Goal: Task Accomplishment & Management: Manage account settings

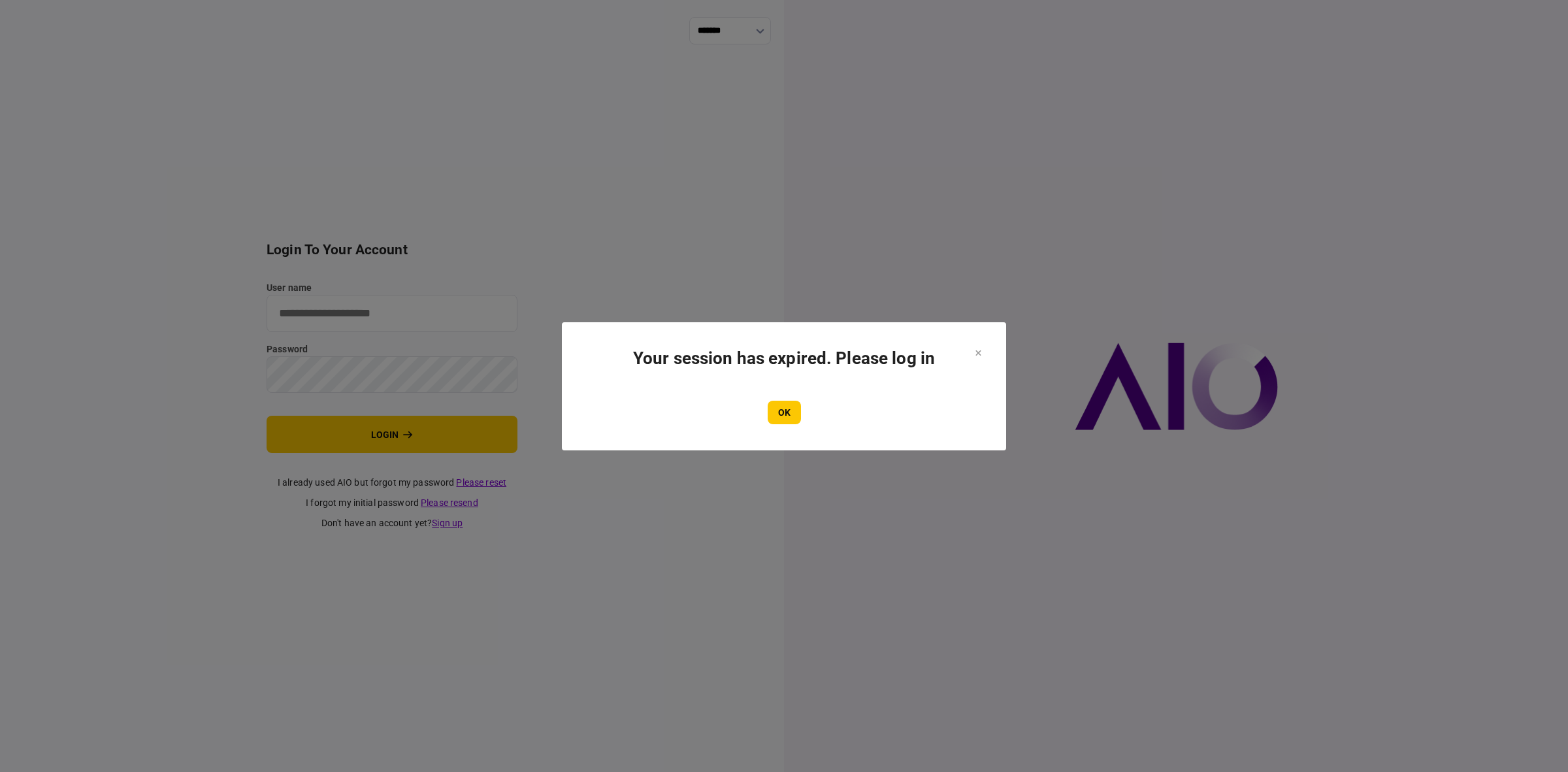
drag, startPoint x: 784, startPoint y: 409, endPoint x: 746, endPoint y: 384, distance: 45.5
click at [785, 409] on button "OK" at bounding box center [785, 412] width 34 height 23
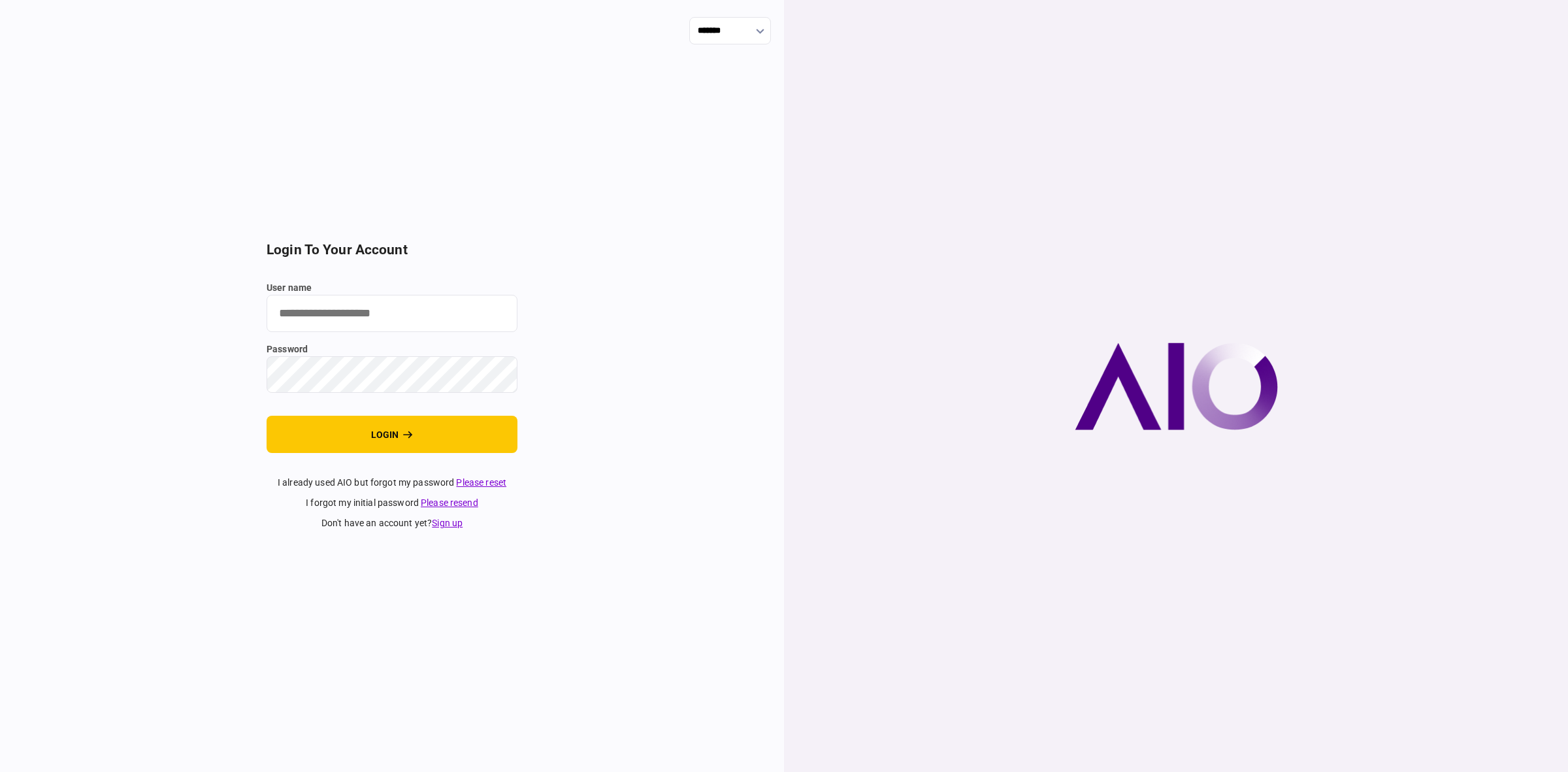
click at [310, 318] on input "user name" at bounding box center [392, 314] width 251 height 37
type input "******"
click at [297, 443] on button "login" at bounding box center [392, 434] width 251 height 37
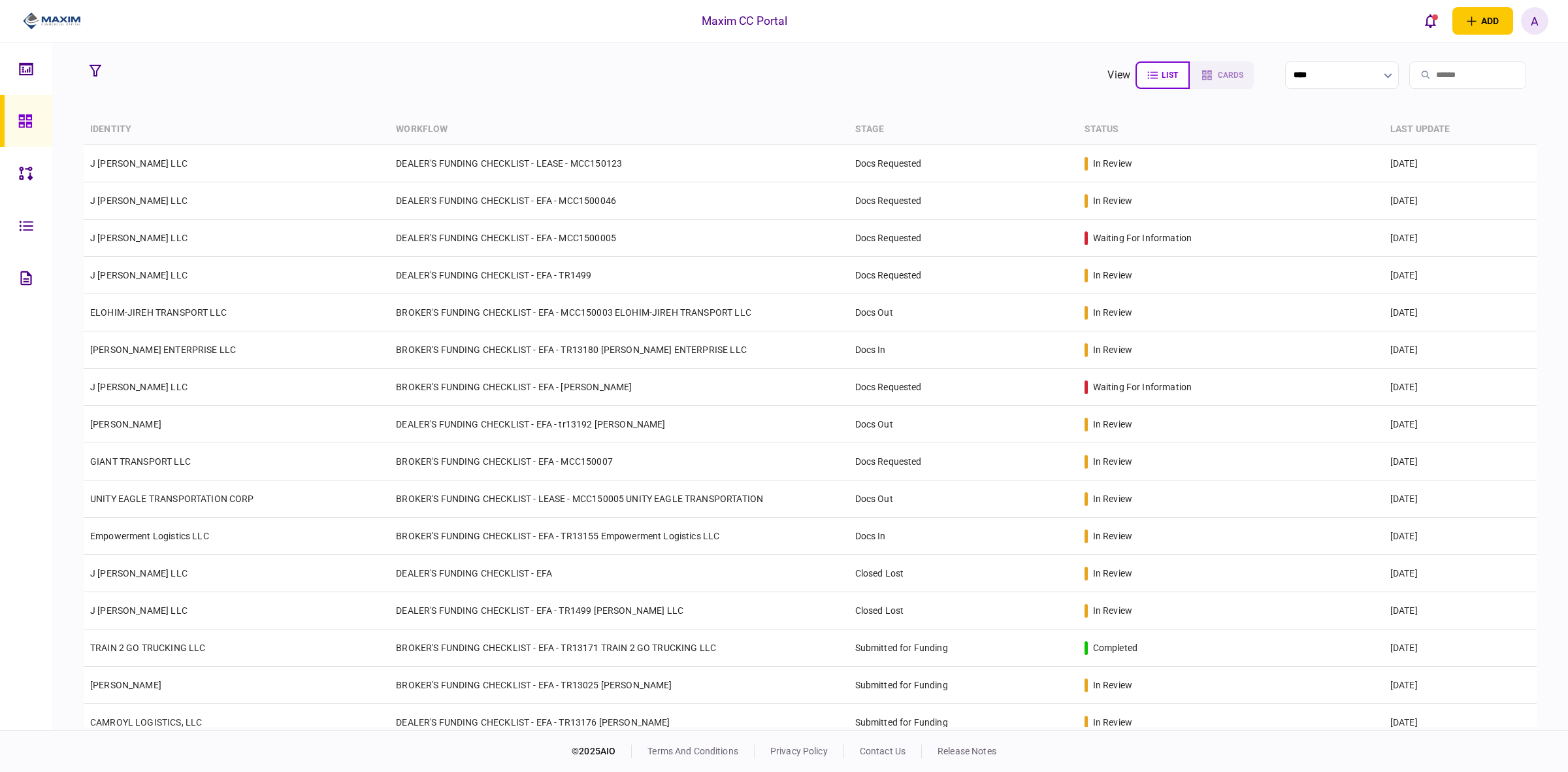
click at [1542, 14] on div "A" at bounding box center [1534, 20] width 27 height 27
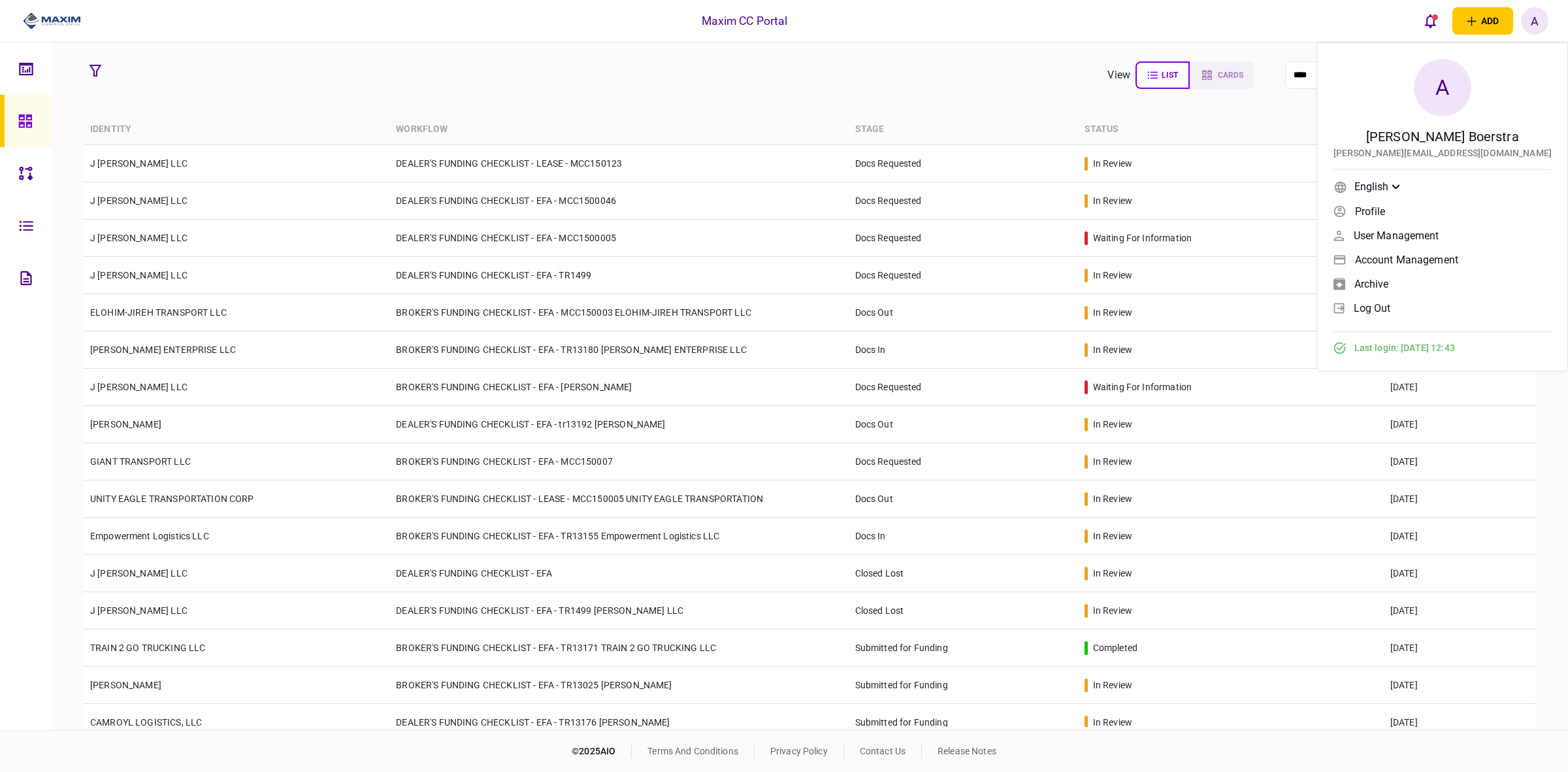
click at [1454, 259] on span "Account management" at bounding box center [1407, 260] width 103 height 11
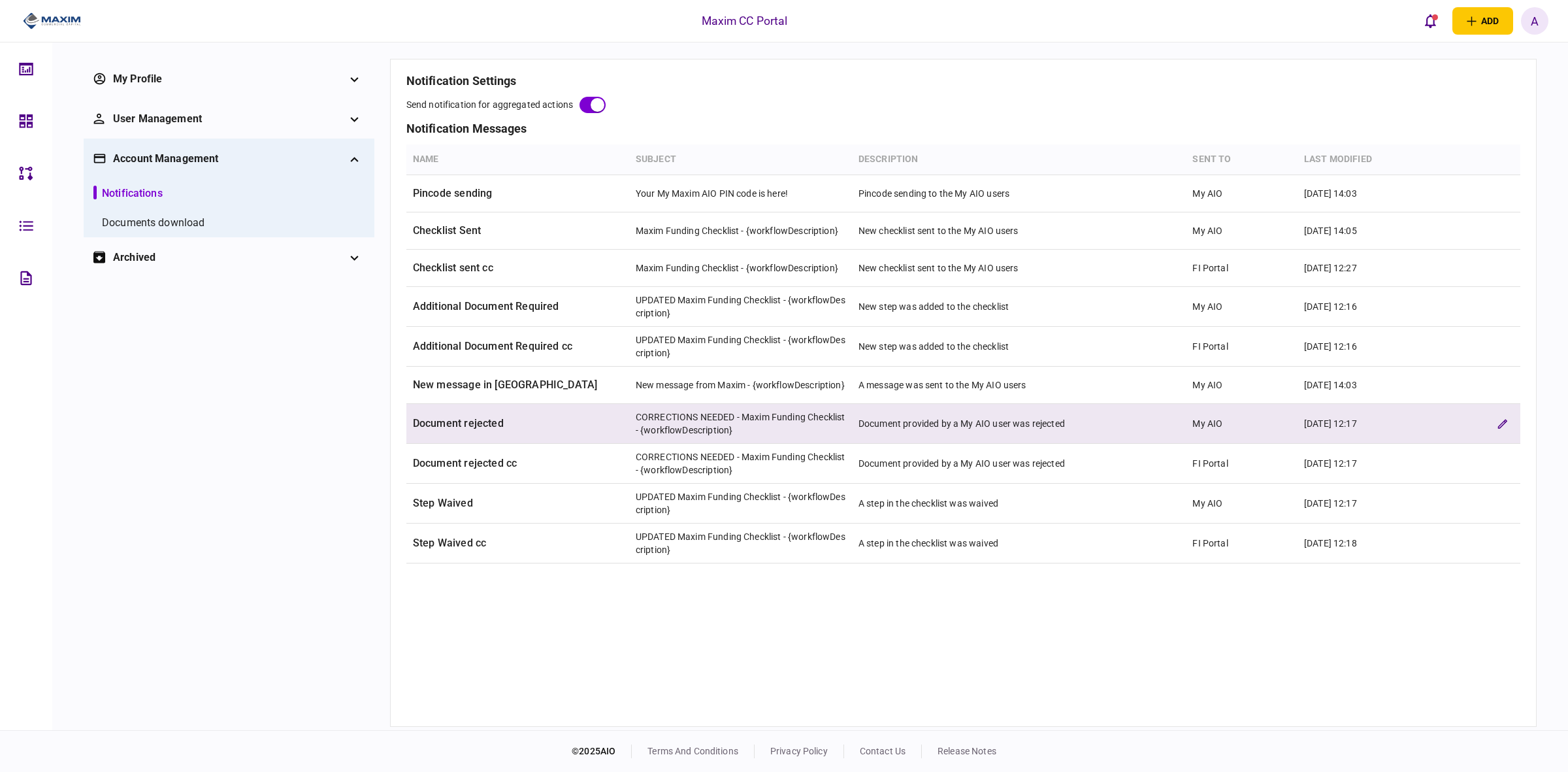
click at [491, 426] on td "Document rejected" at bounding box center [518, 424] width 223 height 40
click at [463, 427] on td "Document rejected" at bounding box center [518, 424] width 223 height 40
click at [723, 420] on td "CORRECTIONS NEEDED - Maxim Funding Checklist - {workflowDescription}" at bounding box center [740, 424] width 223 height 40
click at [1501, 418] on button "edit verification rule" at bounding box center [1502, 423] width 23 height 23
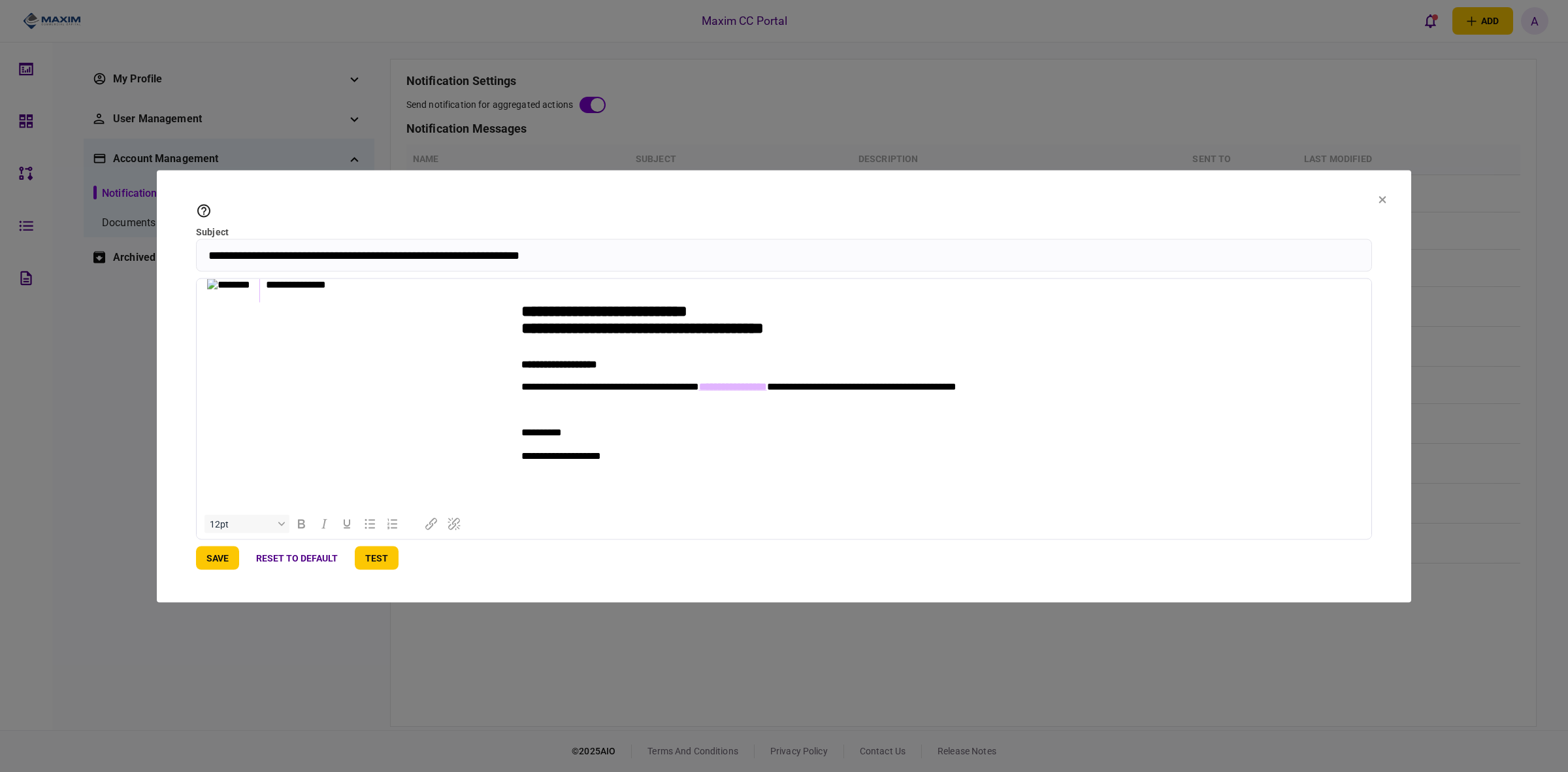
click at [1380, 199] on icon at bounding box center [1383, 199] width 7 height 7
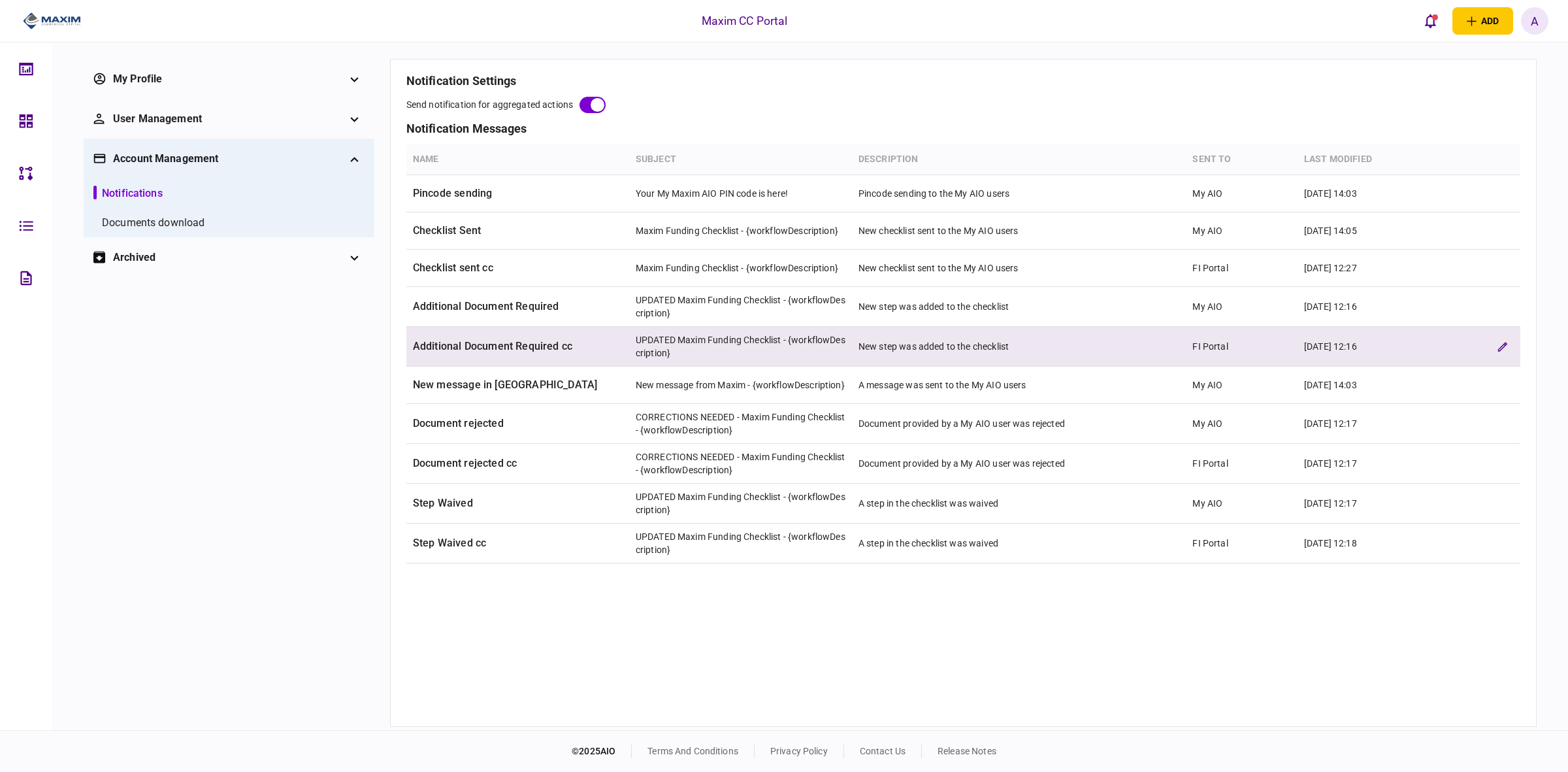
click at [701, 342] on td "UPDATED Maxim Funding Checklist - {workflowDescription}" at bounding box center [740, 346] width 223 height 40
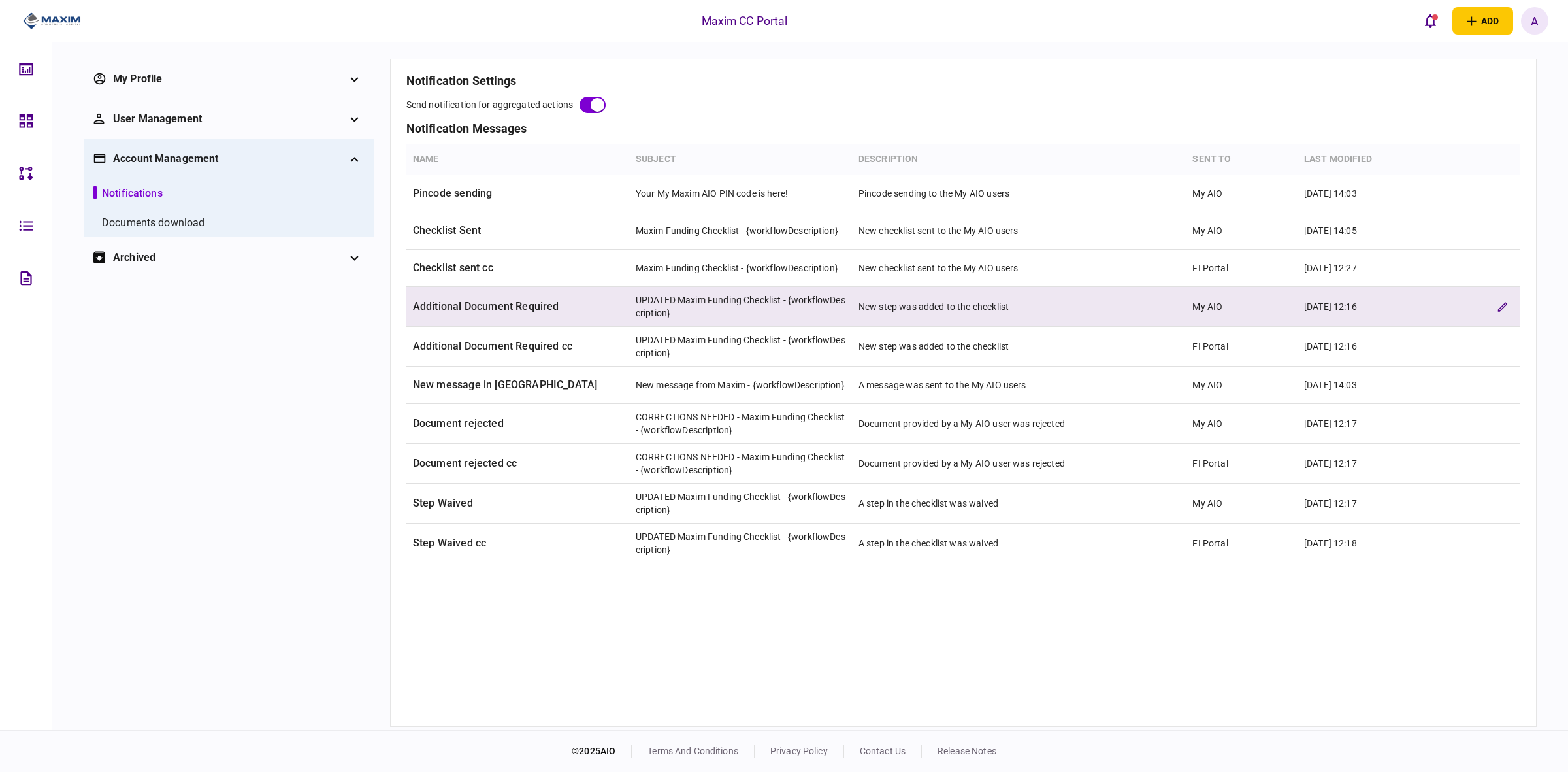
click at [732, 314] on td "UPDATED Maxim Funding Checklist - {workflowDescription}" at bounding box center [740, 306] width 223 height 40
click at [1500, 301] on button "edit verification rule" at bounding box center [1502, 306] width 23 height 23
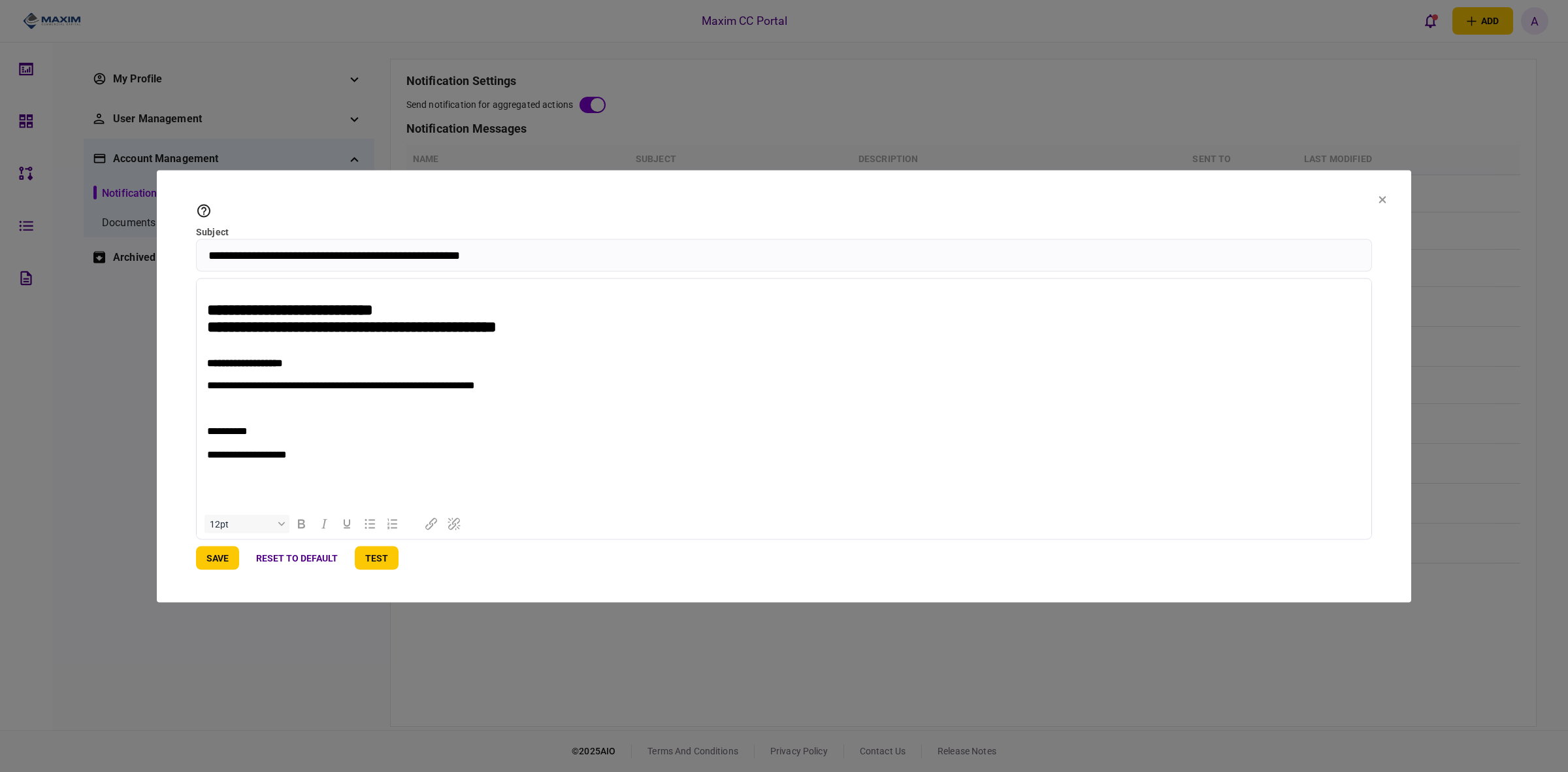
click at [1383, 195] on button at bounding box center [1383, 199] width 7 height 10
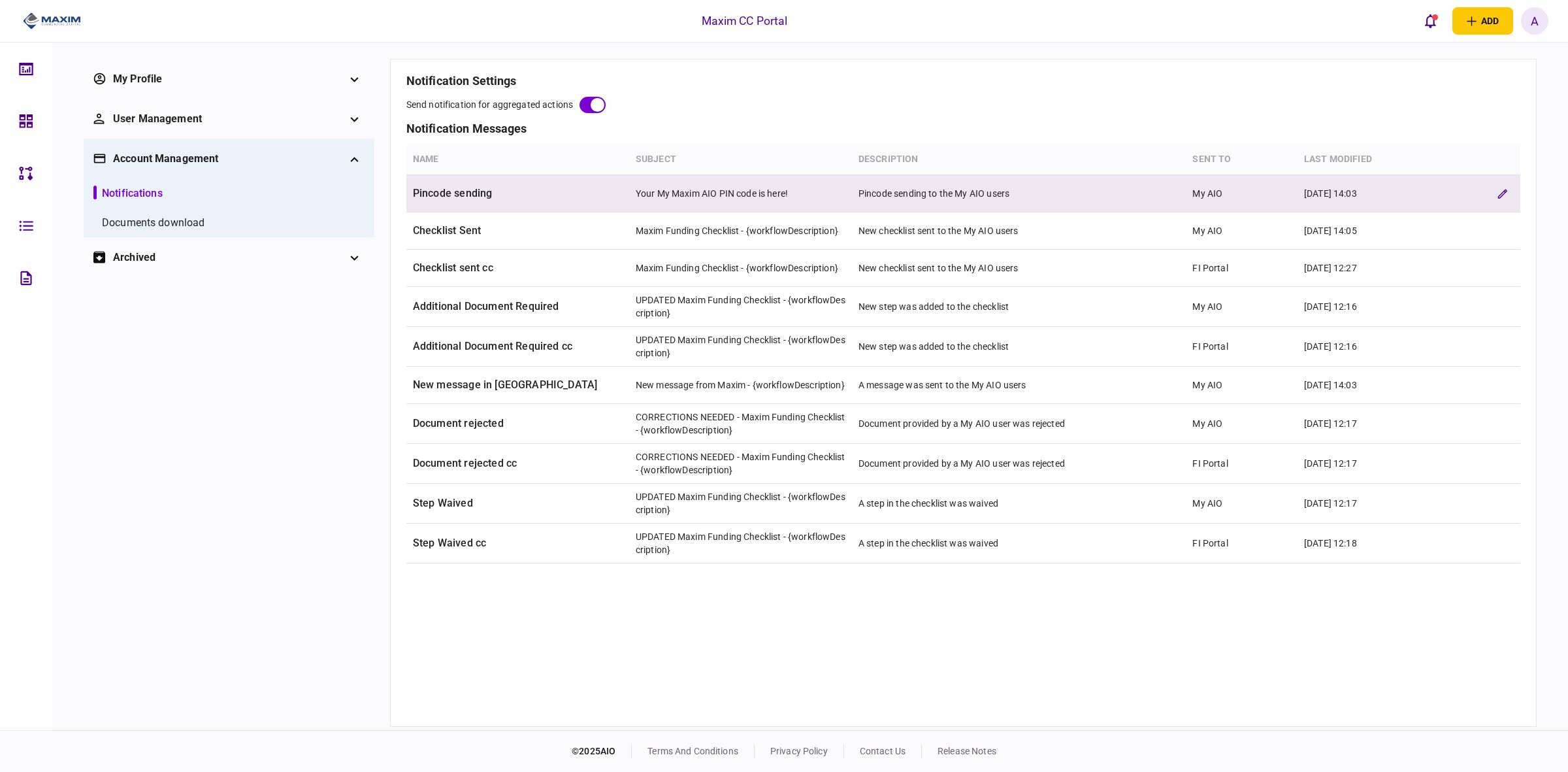
click at [699, 192] on td "Your My Maxim AIO PIN code is here!" at bounding box center [740, 194] width 223 height 37
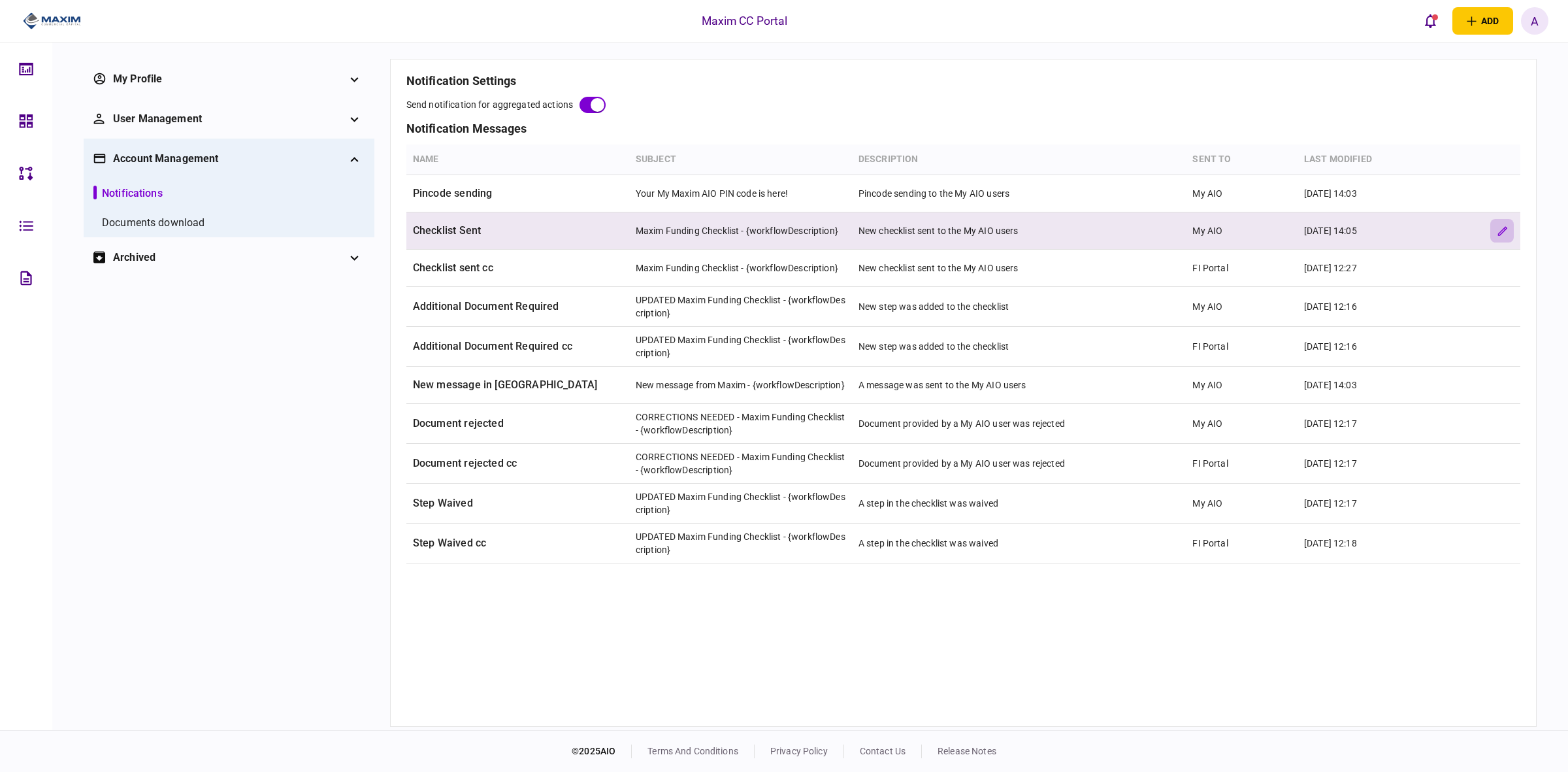
click at [1494, 224] on button "edit verification rule" at bounding box center [1502, 230] width 23 height 23
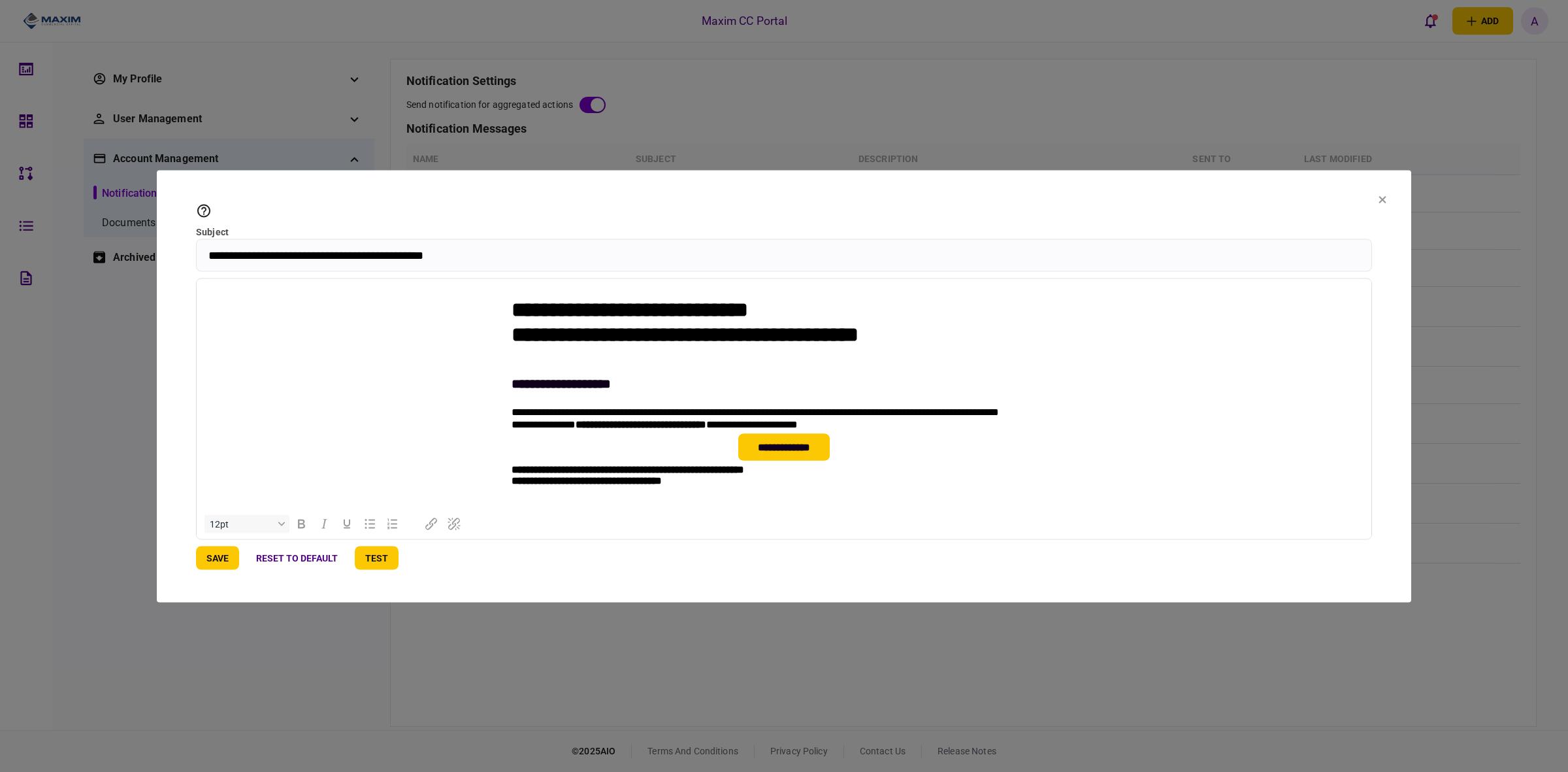
click at [1381, 195] on button at bounding box center [1383, 199] width 7 height 10
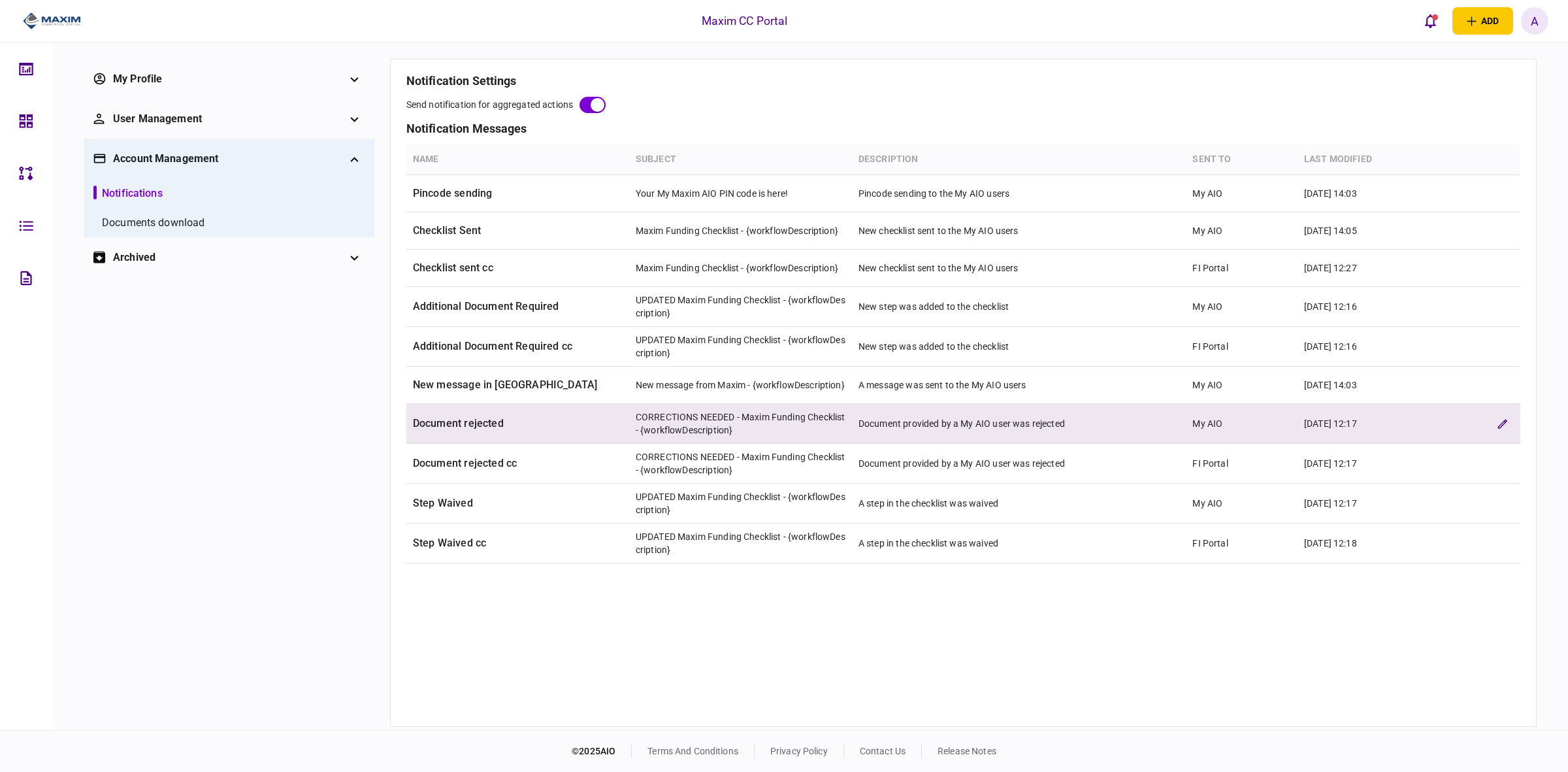
click at [658, 419] on td "CORRECTIONS NEEDED - Maxim Funding Checklist - {workflowDescription}" at bounding box center [740, 424] width 223 height 40
click at [745, 423] on td "CORRECTIONS NEEDED - Maxim Funding Checklist - {workflowDescription}" at bounding box center [740, 424] width 223 height 40
click at [1498, 424] on icon "edit verification rule" at bounding box center [1503, 424] width 10 height 10
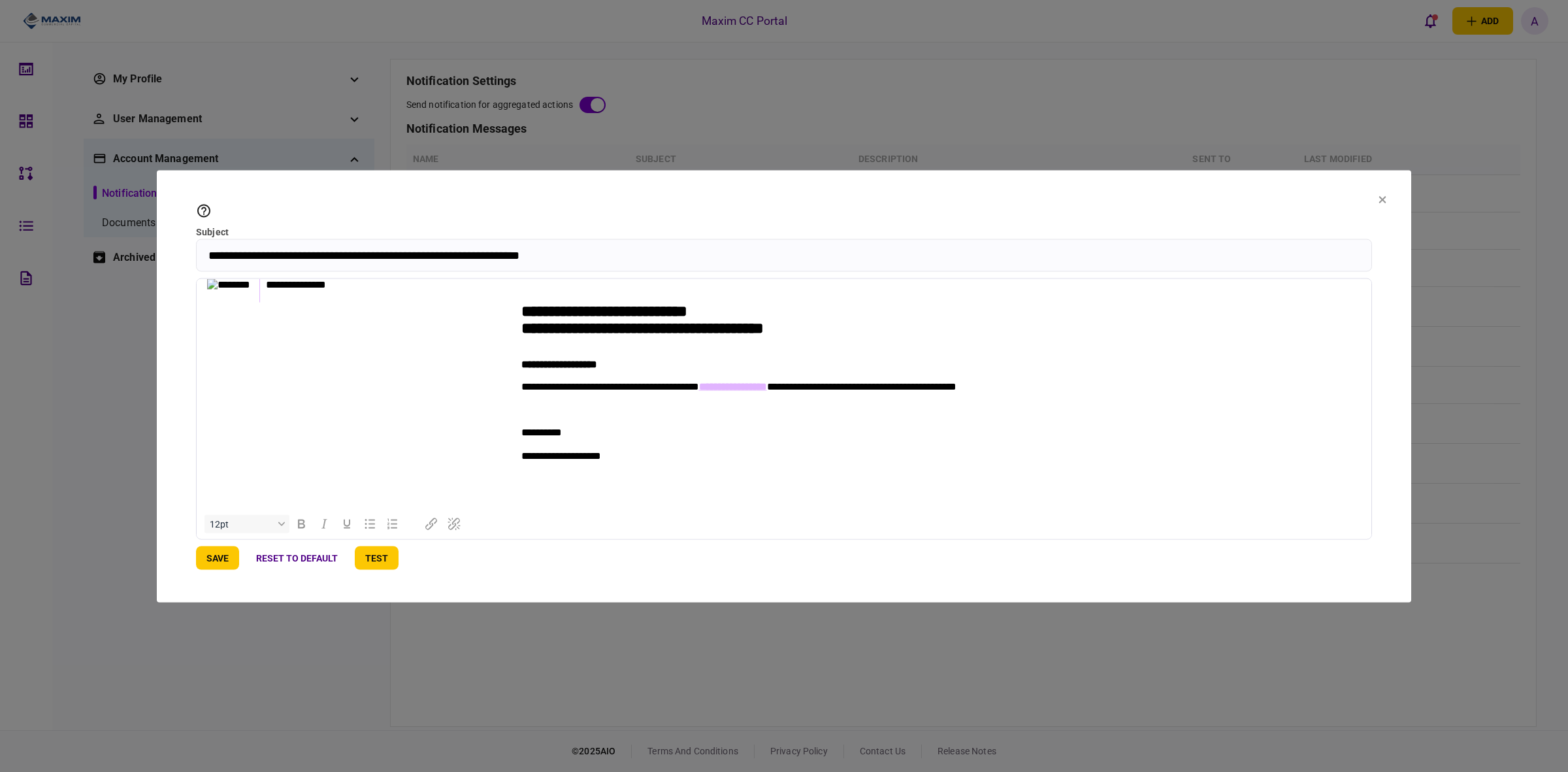
click at [1386, 196] on icon at bounding box center [1384, 200] width 7 height 7
